Goal: Information Seeking & Learning: Learn about a topic

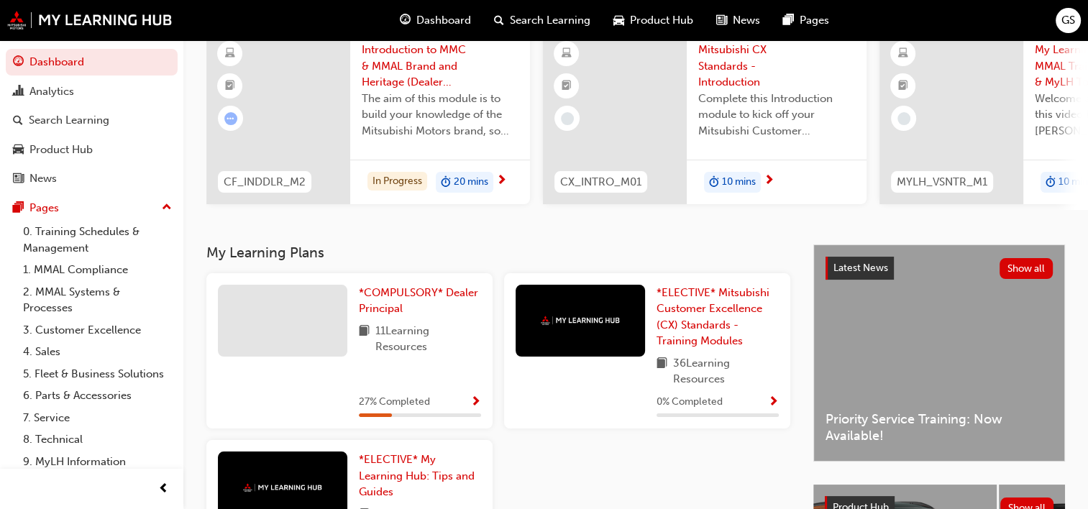
scroll to position [144, 0]
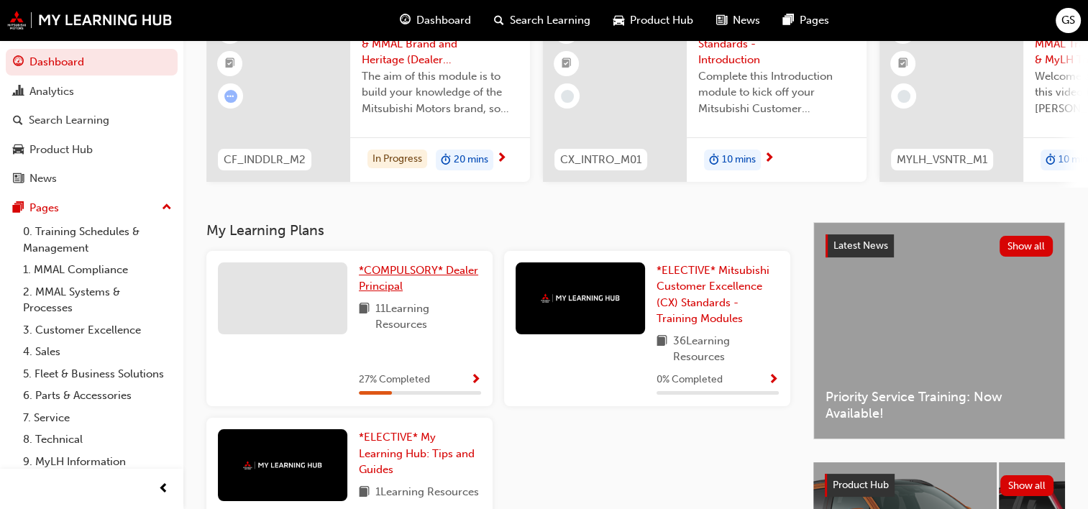
click at [400, 288] on span "*COMPULSORY* Dealer Principal" at bounding box center [418, 278] width 119 height 29
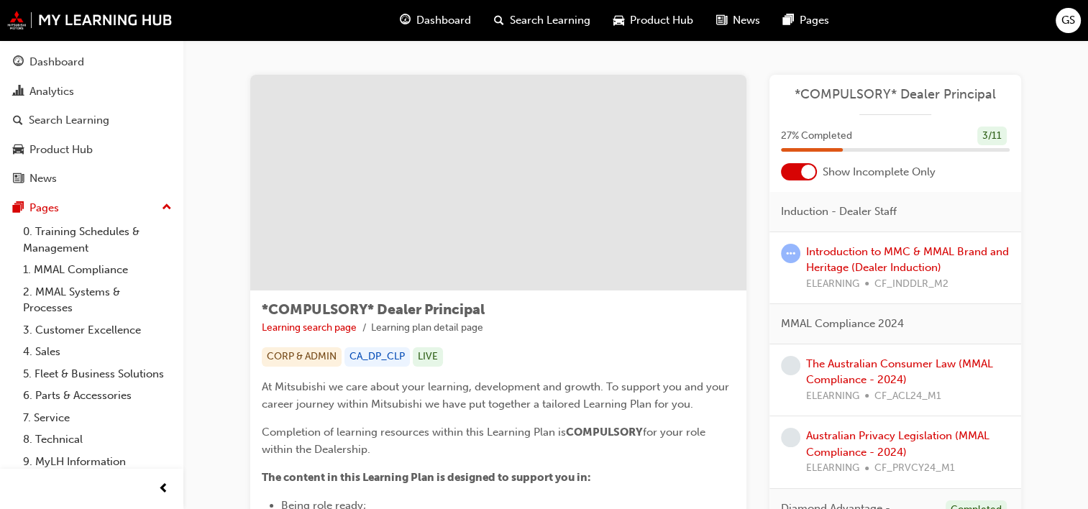
click at [811, 168] on div at bounding box center [808, 172] width 14 height 14
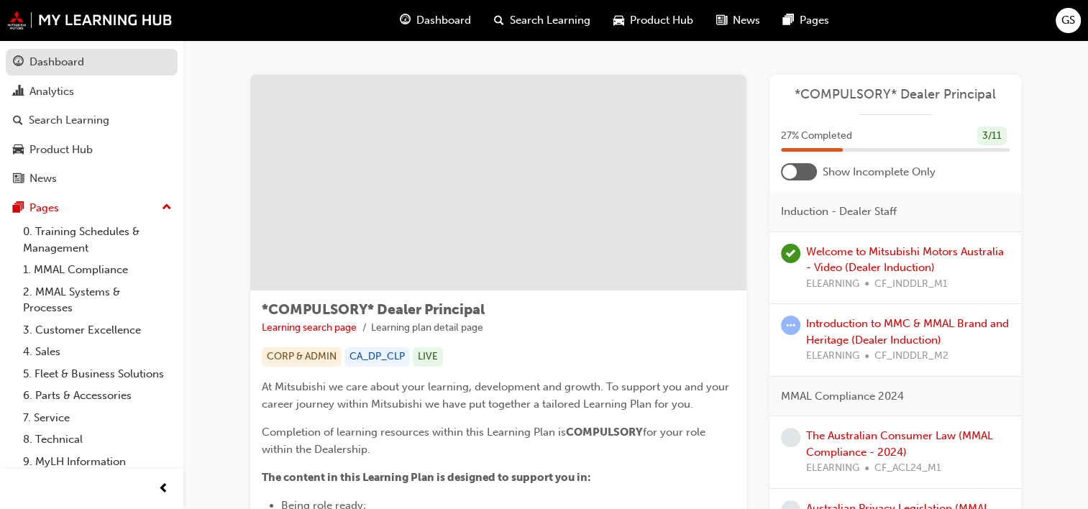
click at [42, 63] on div "Dashboard" at bounding box center [56, 62] width 55 height 17
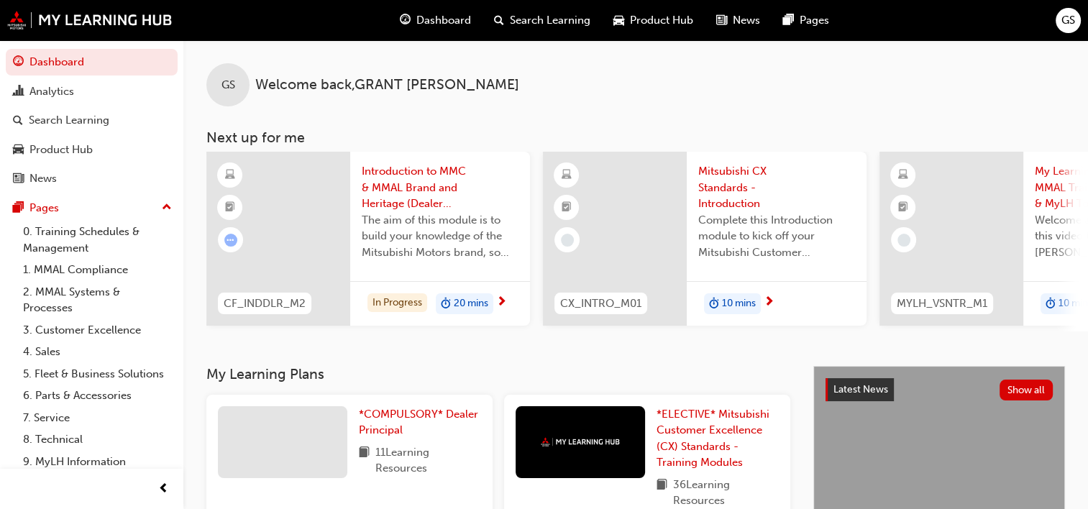
click at [477, 300] on span "20 mins" at bounding box center [471, 304] width 35 height 17
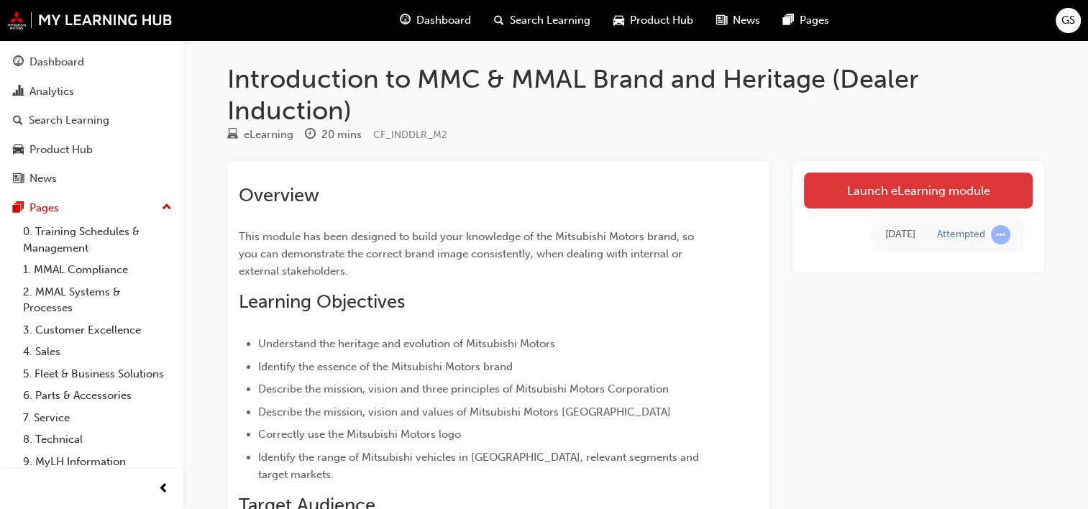
click at [926, 181] on link "Launch eLearning module" at bounding box center [918, 191] width 229 height 36
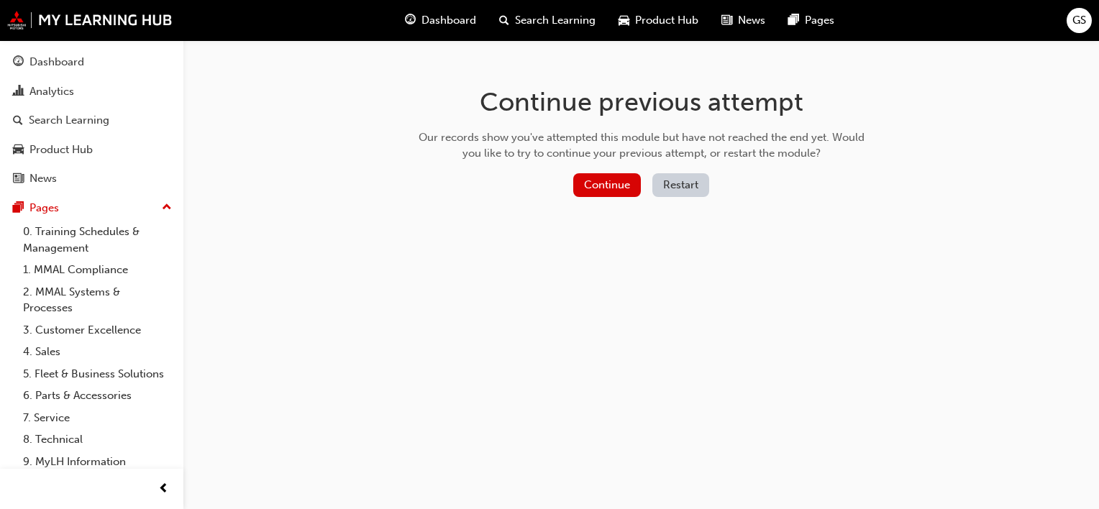
click at [686, 179] on button "Restart" at bounding box center [680, 185] width 57 height 24
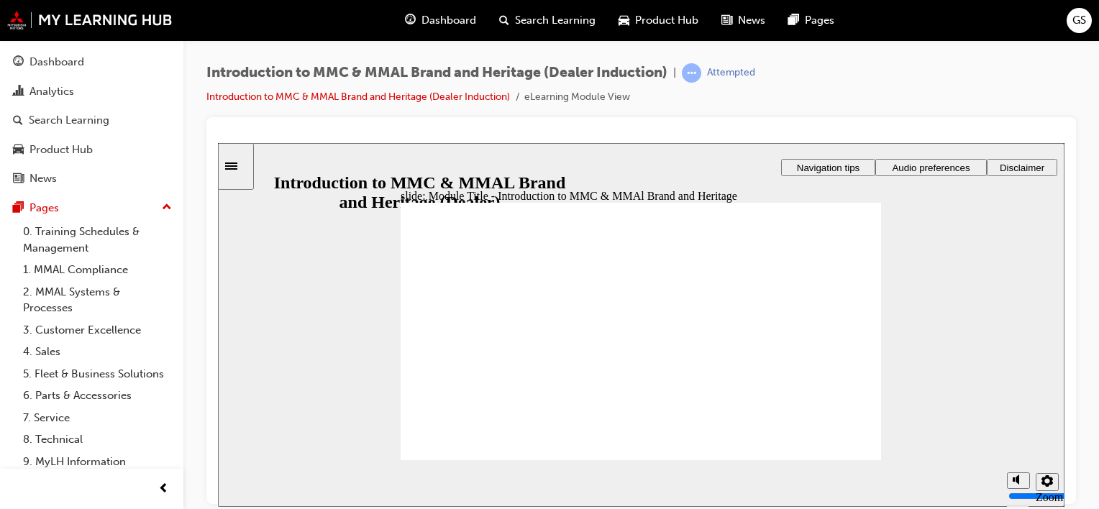
drag, startPoint x: 1090, startPoint y: 323, endPoint x: 1094, endPoint y: 371, distance: 48.3
click at [1094, 371] on div "Introduction to MMC & MMAL Brand and Heritage (Dealer Induction) | Attempted In…" at bounding box center [640, 256] width 915 height 433
drag, startPoint x: 1021, startPoint y: 402, endPoint x: 1010, endPoint y: 314, distance: 88.4
click at [1010, 314] on div "slide: Sound check Rectangle 1 Rectangle 3 Sound check By default, page narrati…" at bounding box center [641, 324] width 846 height 364
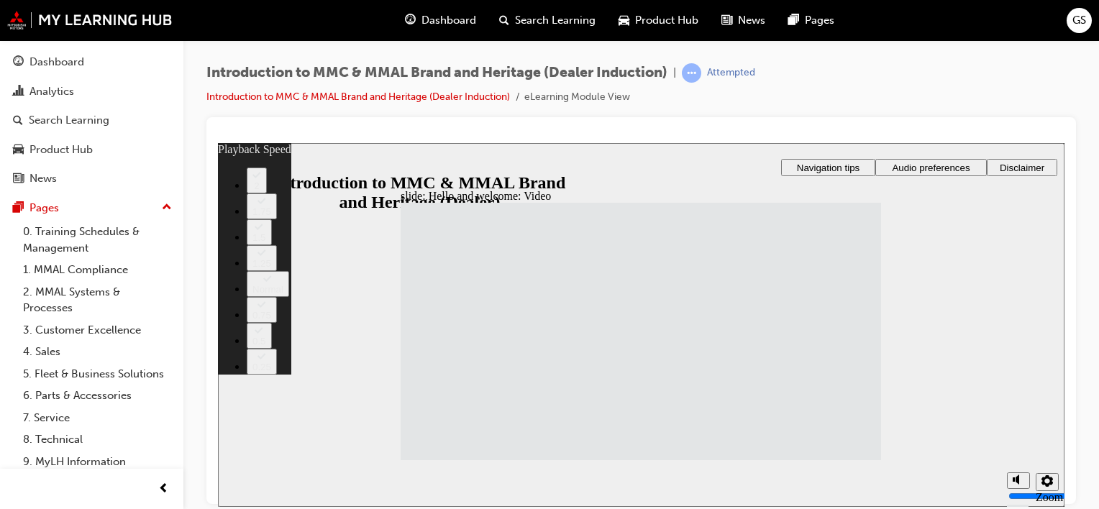
click at [237, 162] on icon "Sidebar Toggle" at bounding box center [231, 165] width 12 height 7
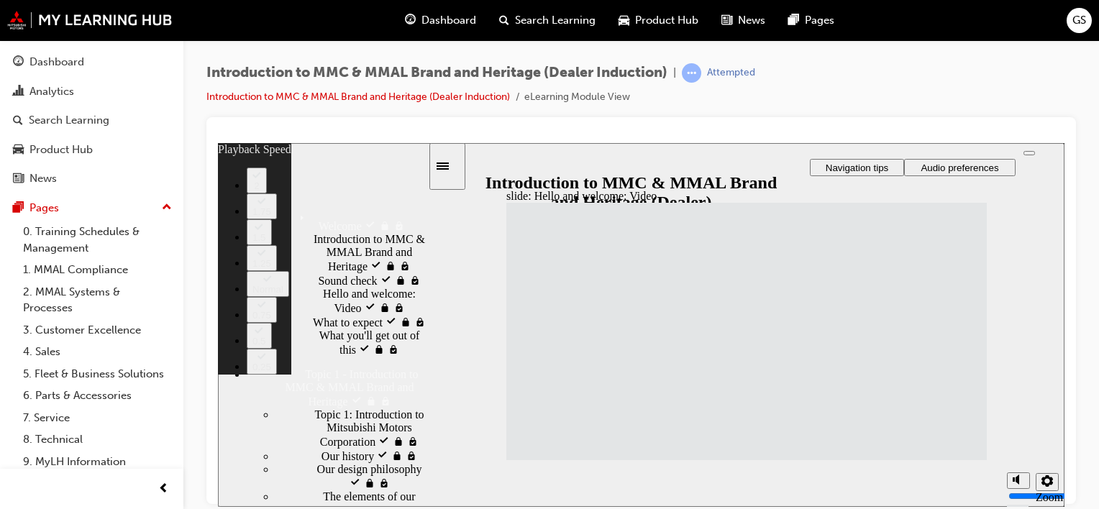
click at [242, 165] on div "Menu" at bounding box center [247, 165] width 19 height 11
click at [458, 161] on icon "Sidebar Toggle" at bounding box center [447, 164] width 22 height 9
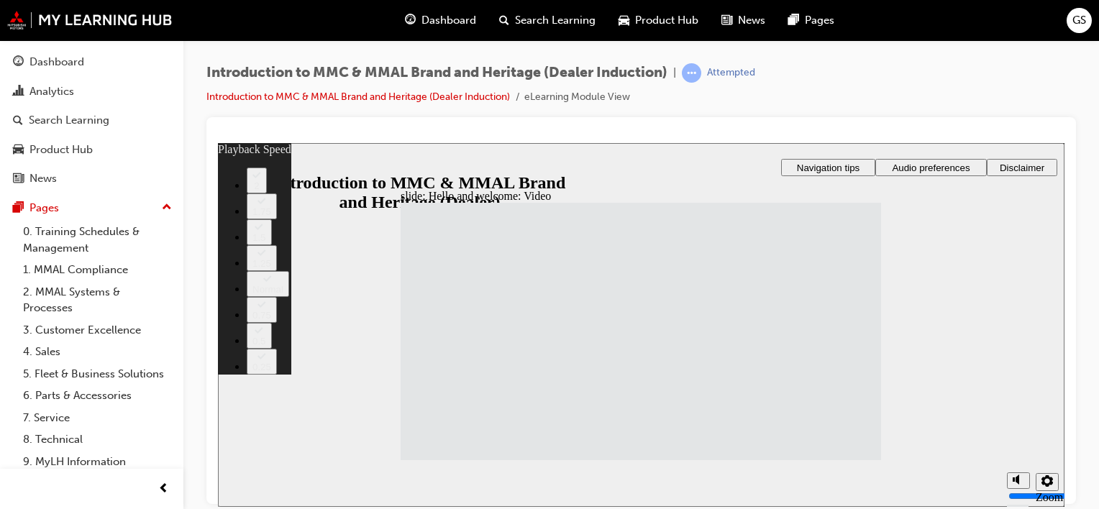
type input "33"
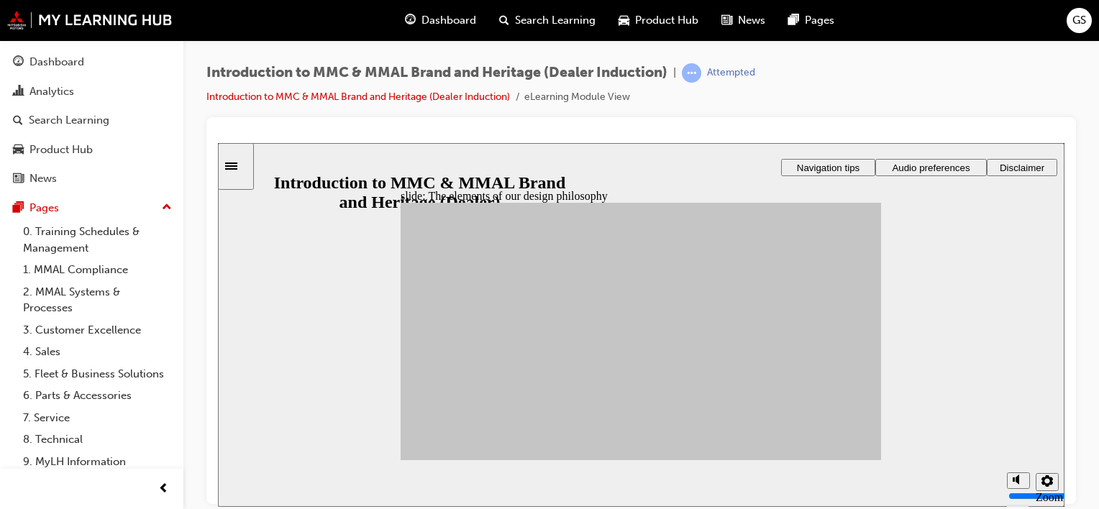
drag, startPoint x: 466, startPoint y: 328, endPoint x: 772, endPoint y: 395, distance: 313.5
drag, startPoint x: 450, startPoint y: 358, endPoint x: 686, endPoint y: 416, distance: 242.7
drag, startPoint x: 585, startPoint y: 357, endPoint x: 693, endPoint y: 358, distance: 107.9
drag, startPoint x: 575, startPoint y: 401, endPoint x: 771, endPoint y: 377, distance: 197.8
drag, startPoint x: 518, startPoint y: 372, endPoint x: 774, endPoint y: 354, distance: 256.6
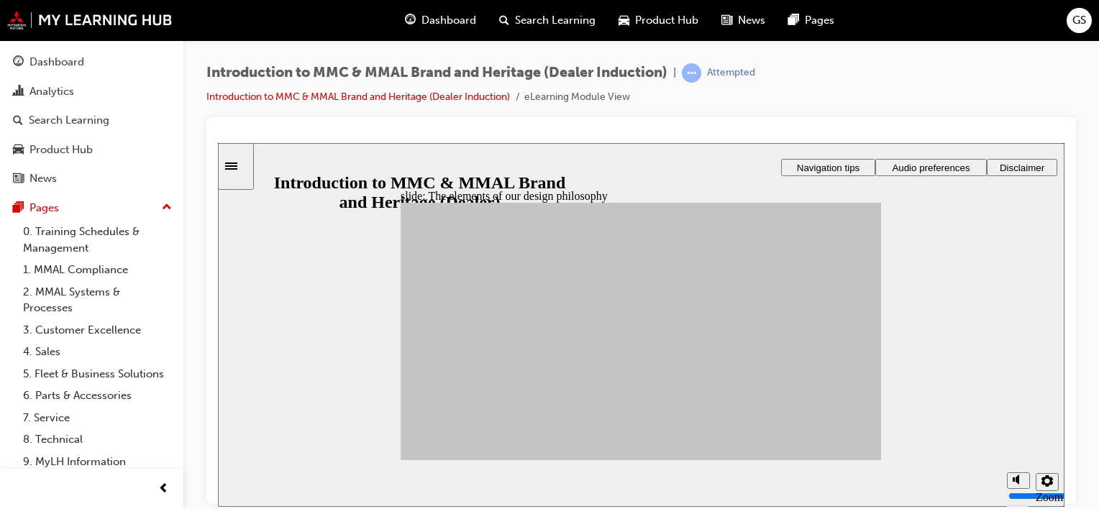
drag, startPoint x: 523, startPoint y: 321, endPoint x: 691, endPoint y: 328, distance: 167.7
drag, startPoint x: 585, startPoint y: 329, endPoint x: 774, endPoint y: 353, distance: 190.0
drag, startPoint x: 452, startPoint y: 393, endPoint x: 772, endPoint y: 385, distance: 320.8
drag, startPoint x: 502, startPoint y: 409, endPoint x: 695, endPoint y: 359, distance: 199.8
drag, startPoint x: 504, startPoint y: 344, endPoint x: 690, endPoint y: 359, distance: 186.1
